Goal: Information Seeking & Learning: Find contact information

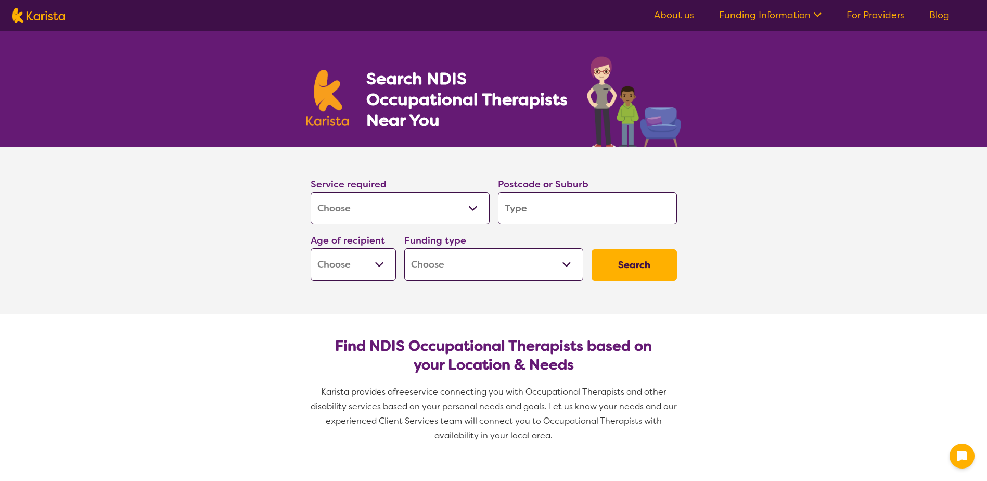
select select "[MEDICAL_DATA]"
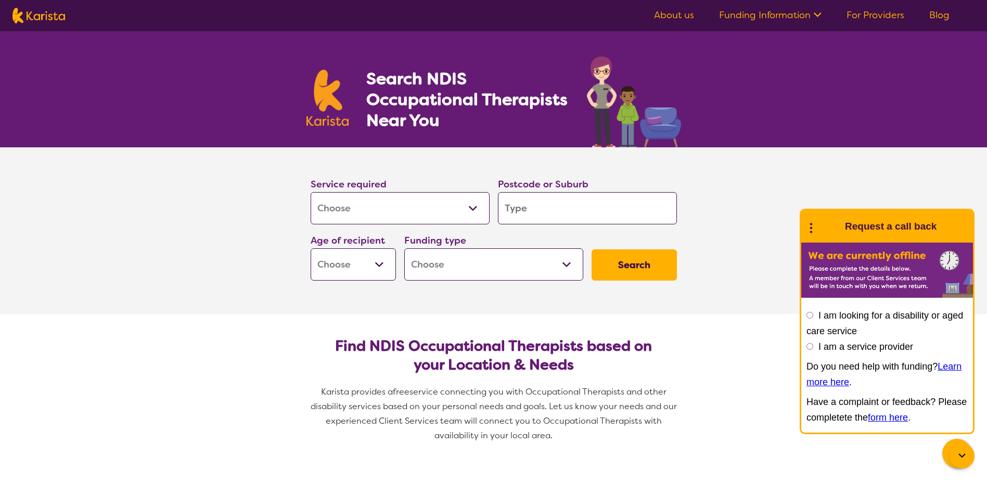
click at [515, 206] on input "search" at bounding box center [587, 208] width 179 height 32
type input "2"
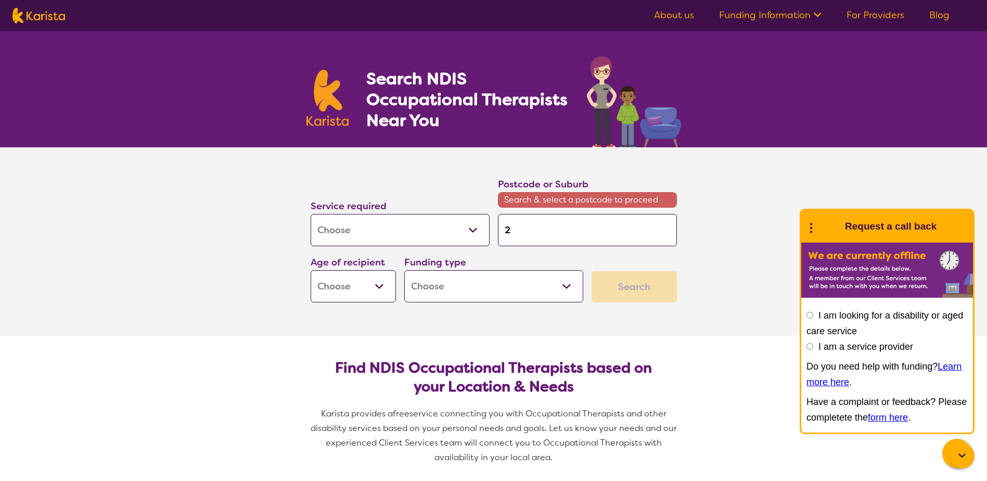
type input "24"
type input "245"
type input "2456"
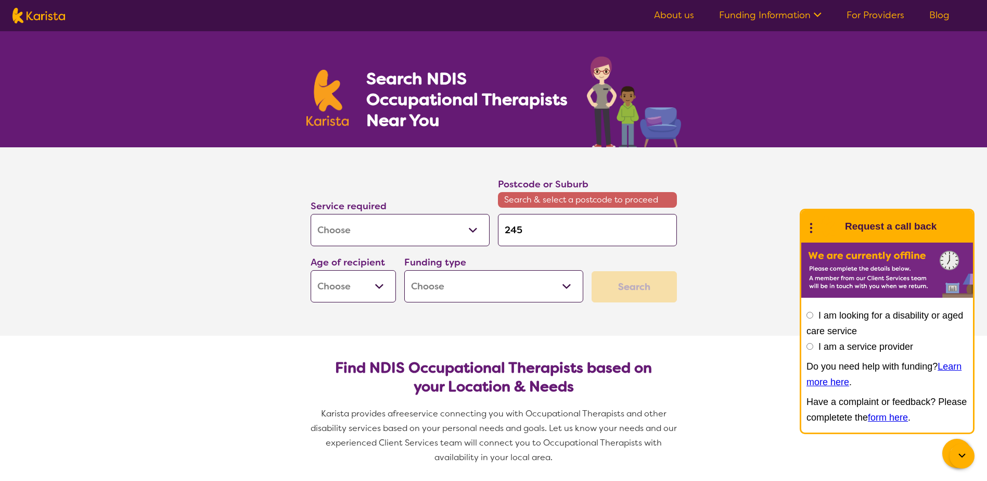
type input "2456"
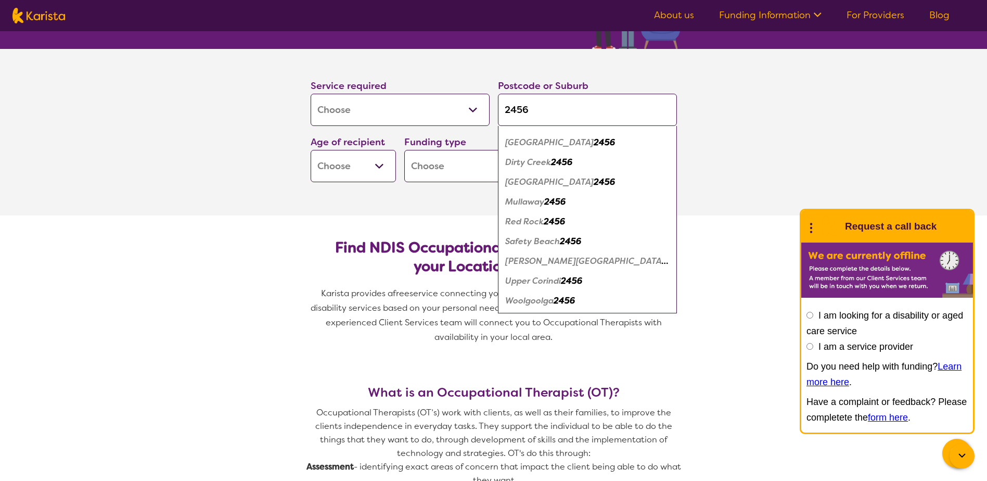
scroll to position [104, 0]
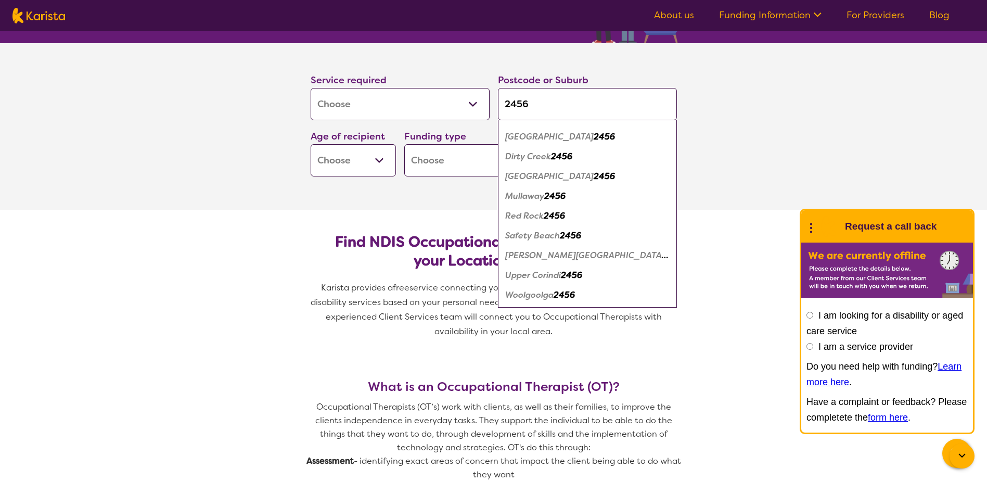
type input "2456"
click at [539, 294] on em "Woolgoolga" at bounding box center [529, 294] width 48 height 11
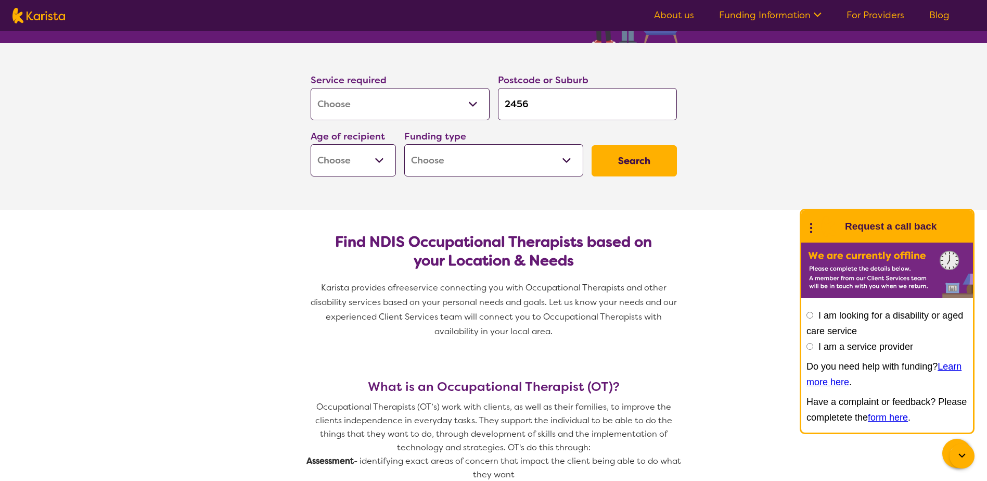
click at [375, 156] on select "Early Childhood - 0 to 9 Child - 10 to 11 Adolescent - 12 to 17 Adult - 18 to 6…" at bounding box center [353, 160] width 85 height 32
select select "AG"
click at [311, 144] on select "Early Childhood - 0 to 9 Child - 10 to 11 Adolescent - 12 to 17 Adult - 18 to 6…" at bounding box center [353, 160] width 85 height 32
select select "AG"
click at [568, 159] on select "Home Care Package (HCP) National Disability Insurance Scheme (NDIS) I don't know" at bounding box center [493, 160] width 179 height 32
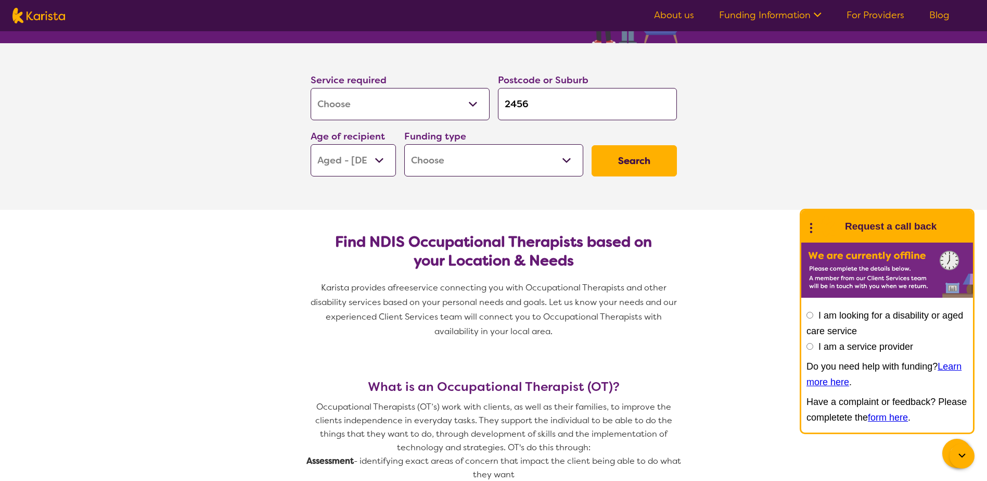
select select "i-don-t-know"
click at [404, 144] on select "Home Care Package (HCP) National Disability Insurance Scheme (NDIS) I don't know" at bounding box center [493, 160] width 179 height 32
select select "i-don-t-know"
click at [627, 160] on button "Search" at bounding box center [634, 160] width 85 height 31
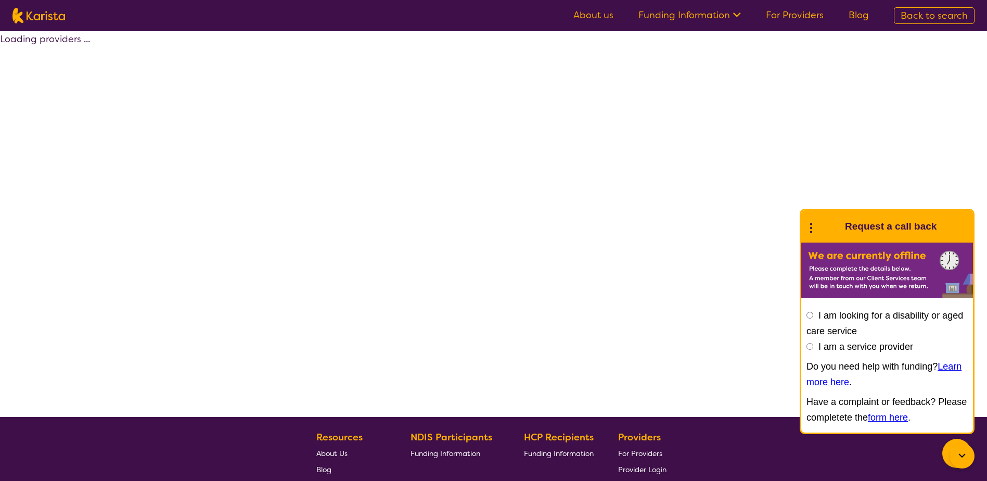
select select "[MEDICAL_DATA]"
select select "AG"
